Goal: Task Accomplishment & Management: Complete application form

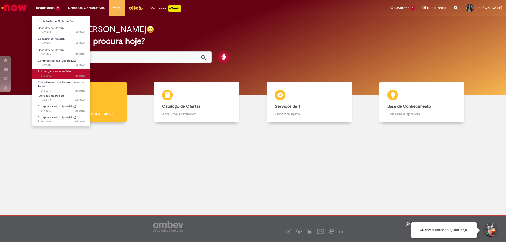
click at [50, 72] on span "Solicitação de numerário" at bounding box center [54, 72] width 33 height 4
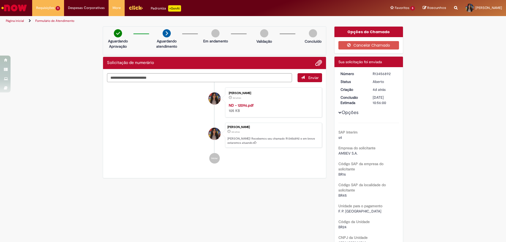
click at [0, 0] on button "Opções" at bounding box center [0, 0] width 0 height 0
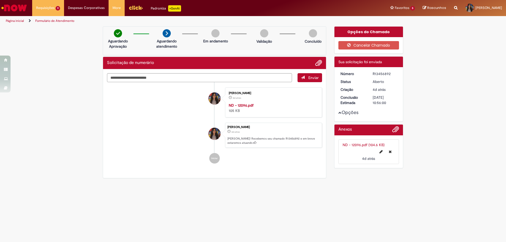
click at [341, 113] on span "Opções para R13456892" at bounding box center [339, 112] width 3 height 3
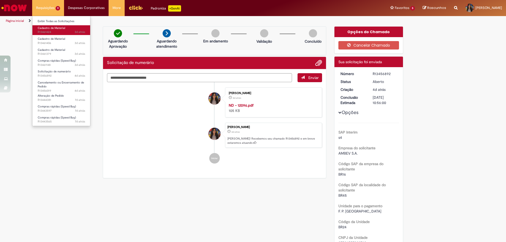
click at [50, 29] on span "Cadastro de Material" at bounding box center [51, 28] width 27 height 4
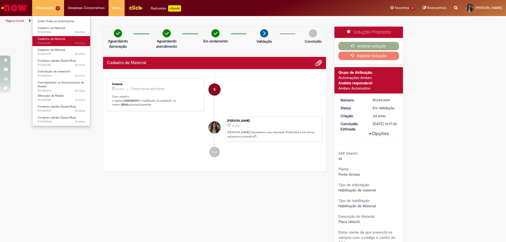
click at [55, 40] on span "Cadastro de Material" at bounding box center [51, 39] width 27 height 4
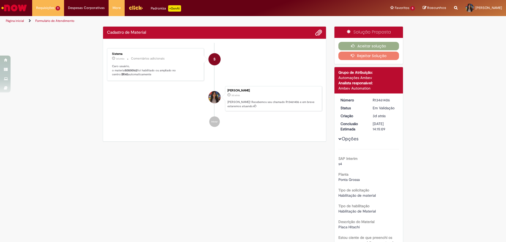
click at [154, 124] on li "Iniciar" at bounding box center [214, 121] width 215 height 11
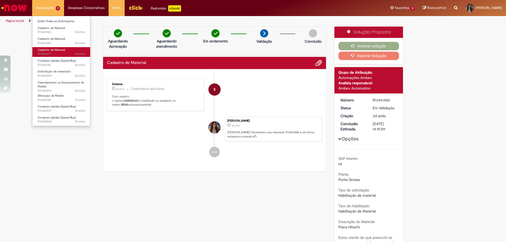
click at [57, 48] on span "Cadastro de Material" at bounding box center [51, 50] width 27 height 4
